Goal: Information Seeking & Learning: Learn about a topic

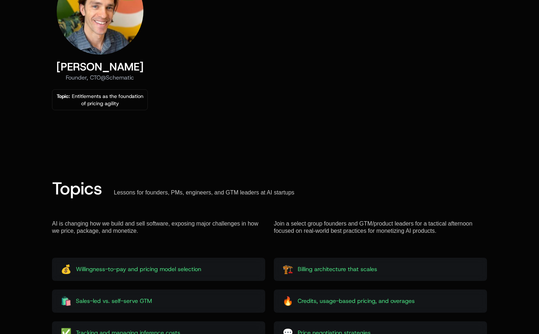
scroll to position [701, 0]
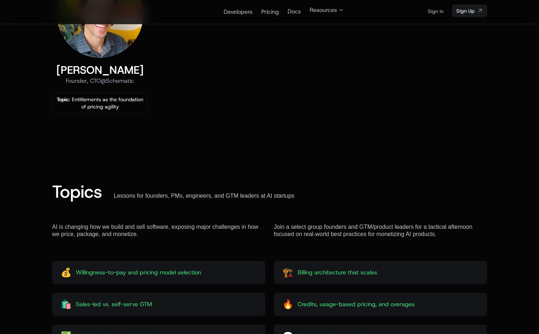
click at [107, 102] on div "Topic: Entitlements as the foundation of pricing agility" at bounding box center [99, 103] width 89 height 14
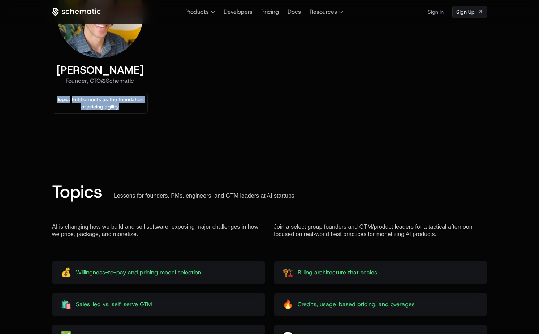
click at [107, 102] on div "Topic: Entitlements as the foundation of pricing agility" at bounding box center [99, 103] width 89 height 14
click at [112, 105] on div "Topic: Entitlements as the foundation of pricing agility" at bounding box center [99, 103] width 89 height 14
click at [112, 108] on div "Topic: Entitlements as the foundation of pricing agility" at bounding box center [99, 103] width 89 height 14
drag, startPoint x: 112, startPoint y: 108, endPoint x: 85, endPoint y: 98, distance: 29.4
click at [85, 98] on div "Topic: Entitlements as the foundation of pricing agility" at bounding box center [99, 103] width 89 height 14
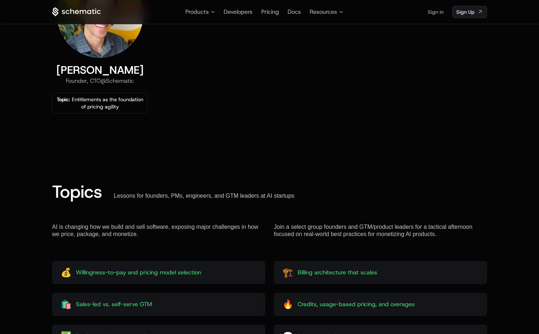
click at [81, 100] on div "Topic: Entitlements as the foundation of pricing agility" at bounding box center [99, 103] width 89 height 14
drag, startPoint x: 81, startPoint y: 100, endPoint x: 110, endPoint y: 106, distance: 29.9
click at [110, 106] on div "Topic: Entitlements as the foundation of pricing agility" at bounding box center [99, 103] width 89 height 14
copy div "Entitlements as the foundation of pricing agility"
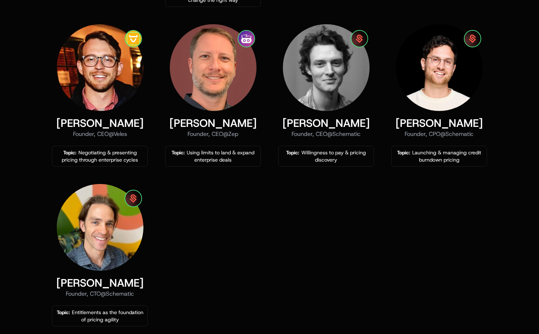
scroll to position [529, 0]
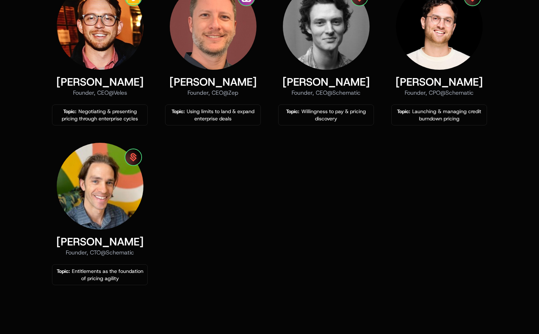
click at [76, 269] on div "Topic: Entitlements as the foundation of pricing agility" at bounding box center [99, 274] width 89 height 14
drag, startPoint x: 76, startPoint y: 269, endPoint x: 118, endPoint y: 281, distance: 43.4
click at [118, 282] on div "Topic: Entitlements as the foundation of pricing agility" at bounding box center [100, 274] width 96 height 21
copy div "Entitlements as the foundation of pricing agility"
click at [207, 258] on div "Kyle Poyar Pricing Expert, Founder of @ Growth Unhinged and Tremont VC Topic: T…" at bounding box center [269, 50] width 435 height 470
